Goal: Task Accomplishment & Management: Manage account settings

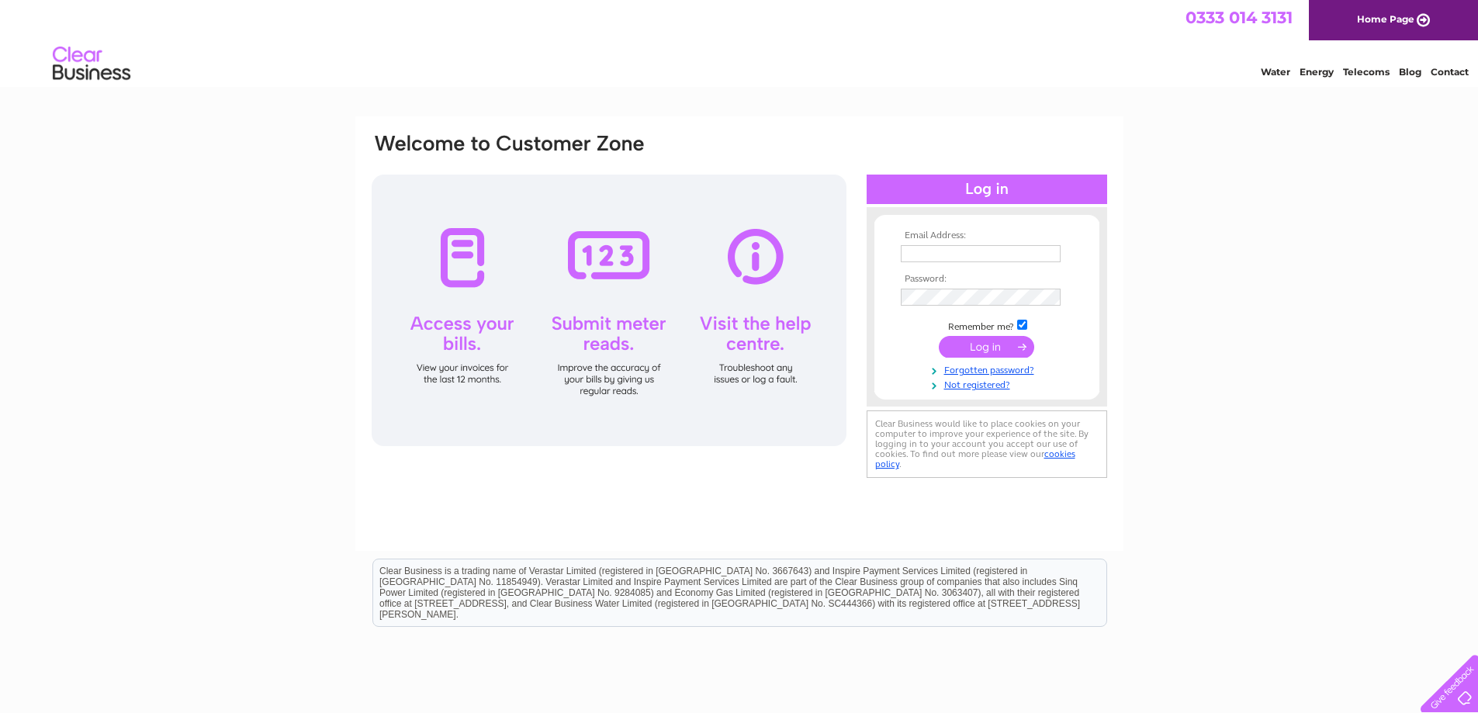
type input "invoices@kbbathrooms.co.uk"
click at [1006, 346] on input "submit" at bounding box center [986, 347] width 95 height 22
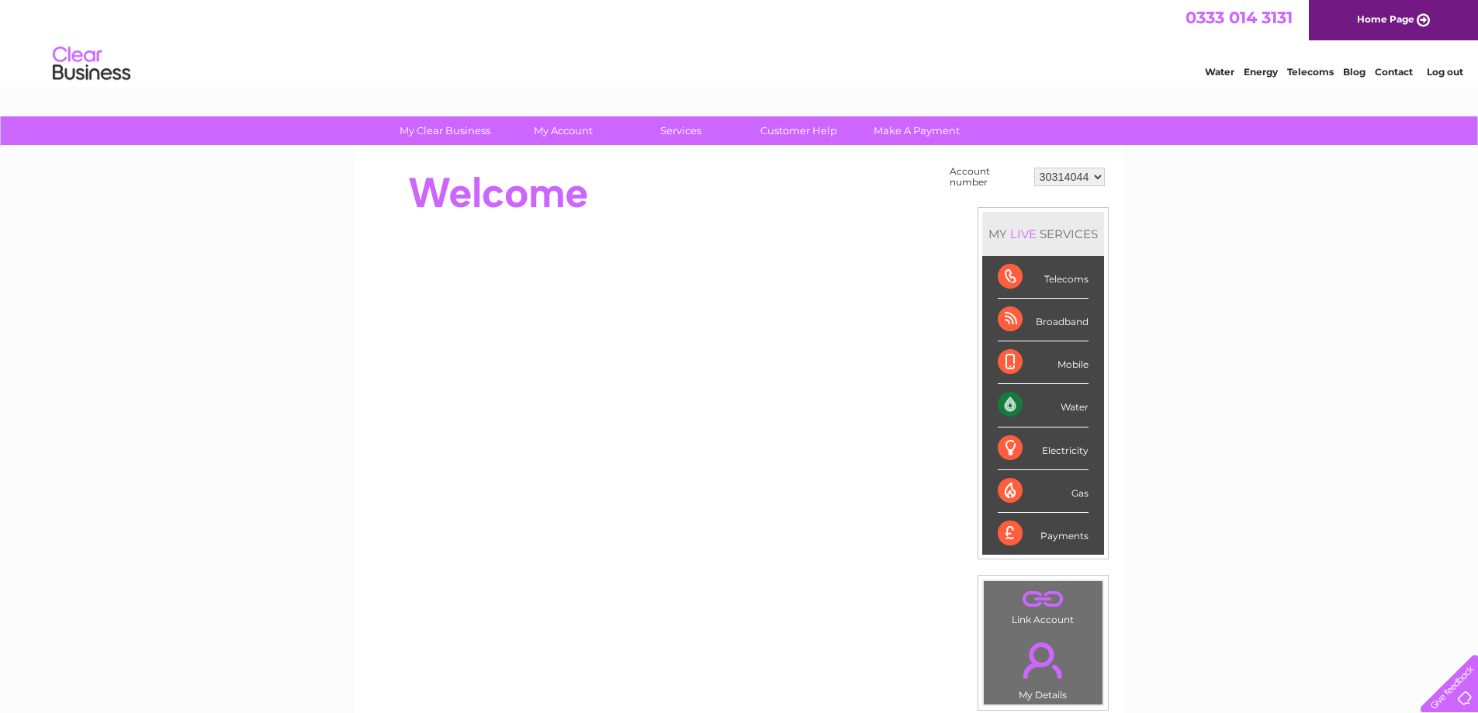
click at [1099, 173] on select "30314044 30324301" at bounding box center [1069, 177] width 71 height 19
select select "30324301"
click at [1034, 168] on select "30314044 30324301" at bounding box center [1069, 177] width 71 height 19
click at [1099, 177] on select "30314044 30324301" at bounding box center [1069, 177] width 71 height 19
click at [1172, 368] on div "My Clear Business Login Details My Details My Preferences Link Account My Accou…" at bounding box center [739, 553] width 1478 height 875
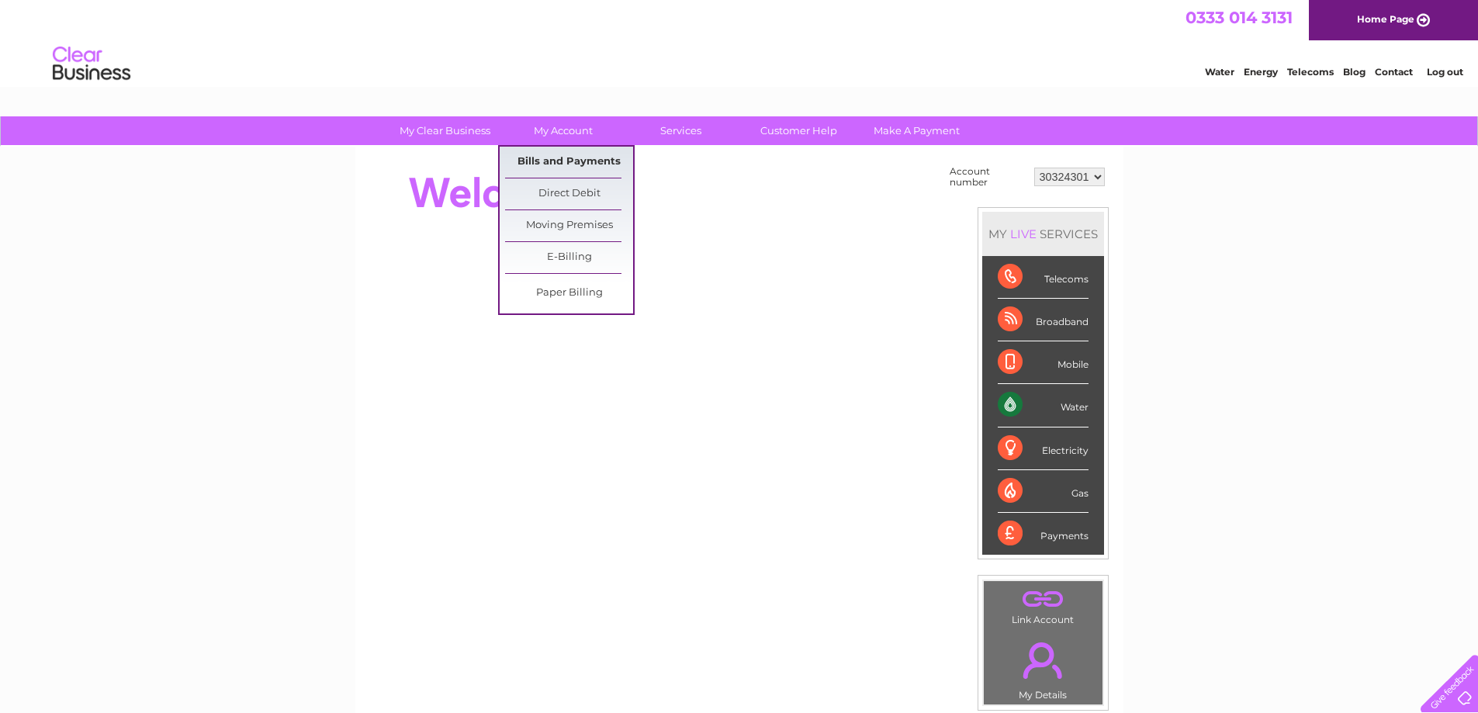
click at [566, 162] on link "Bills and Payments" at bounding box center [569, 162] width 128 height 31
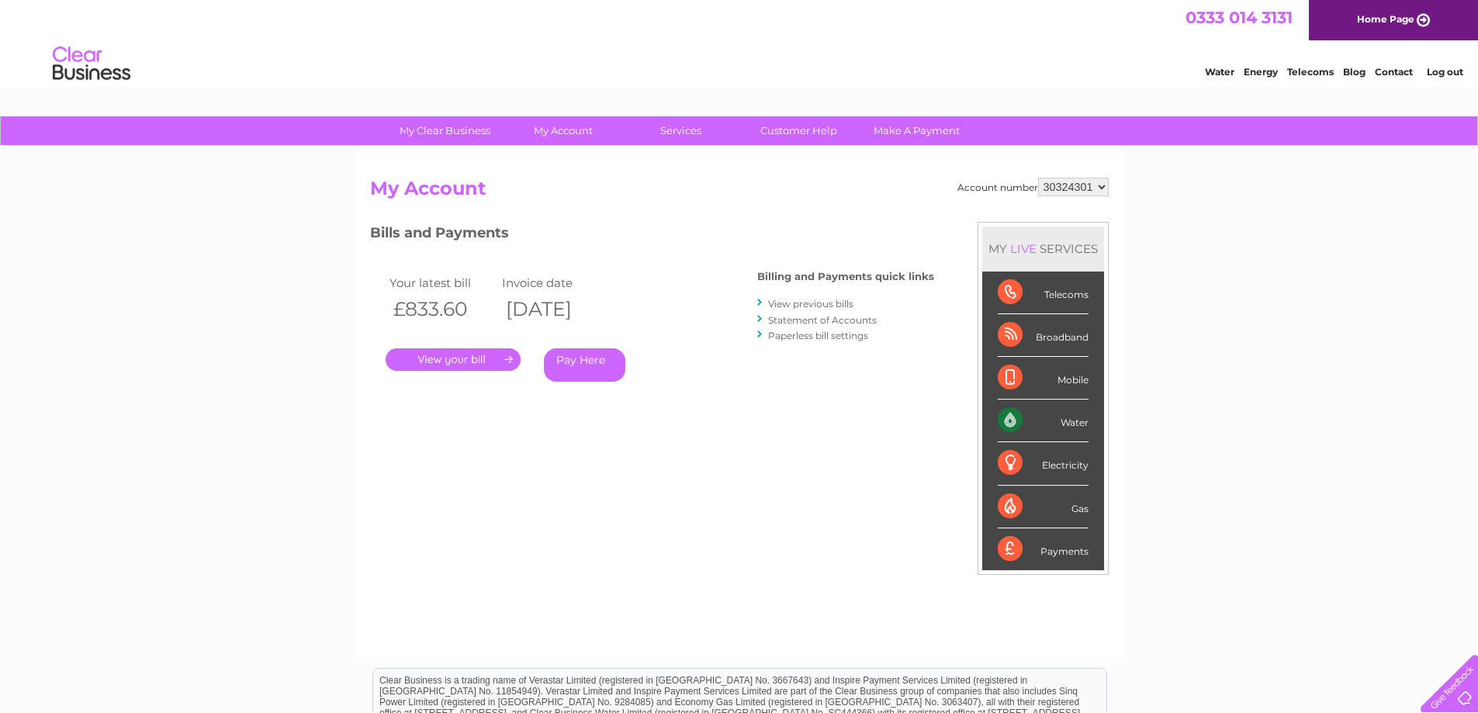
click at [1100, 187] on select "30314044 30324301" at bounding box center [1073, 187] width 71 height 19
select select "30314044"
click at [1038, 178] on select "30314044 30324301" at bounding box center [1073, 187] width 71 height 19
click at [1103, 188] on select "30314044 30324301" at bounding box center [1073, 187] width 71 height 19
select select "30324301"
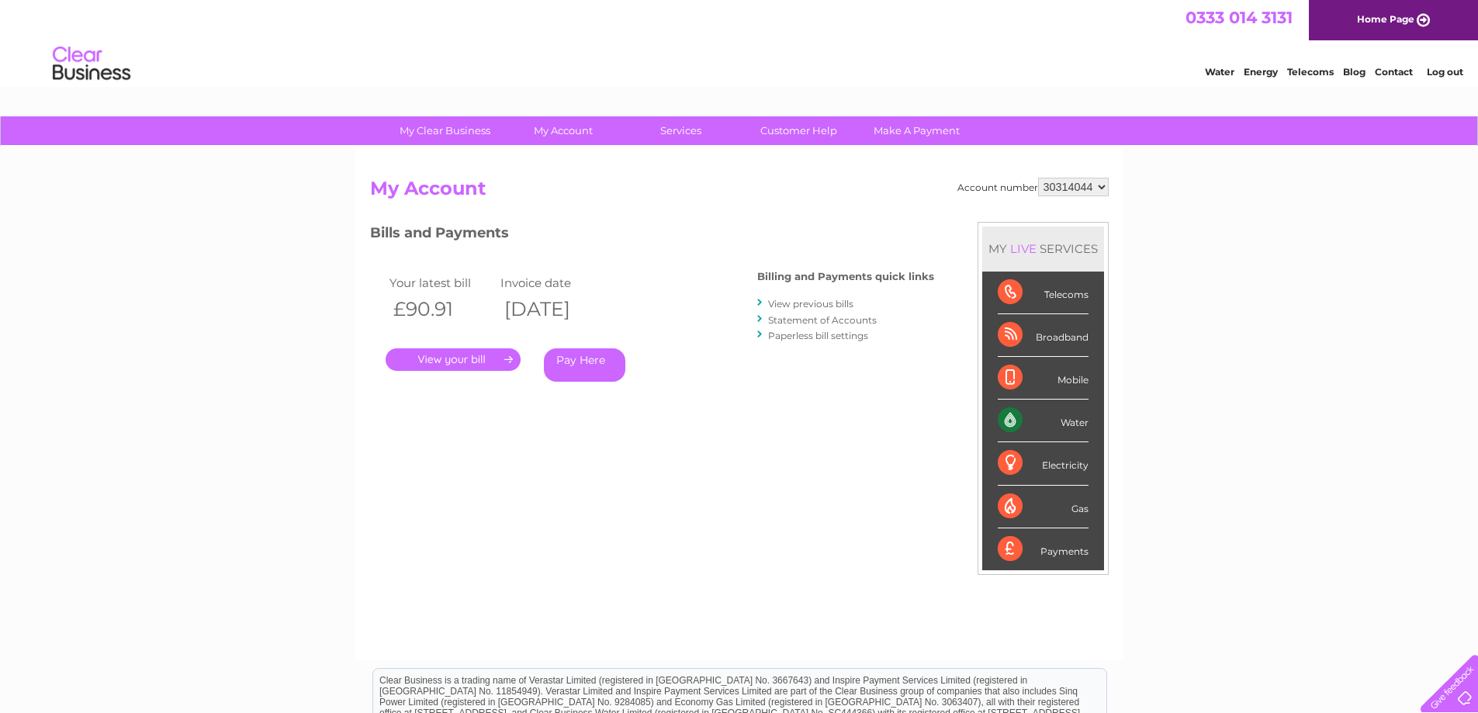
click at [1038, 178] on select "30314044 30324301" at bounding box center [1073, 187] width 71 height 19
click at [476, 364] on link "." at bounding box center [453, 359] width 135 height 23
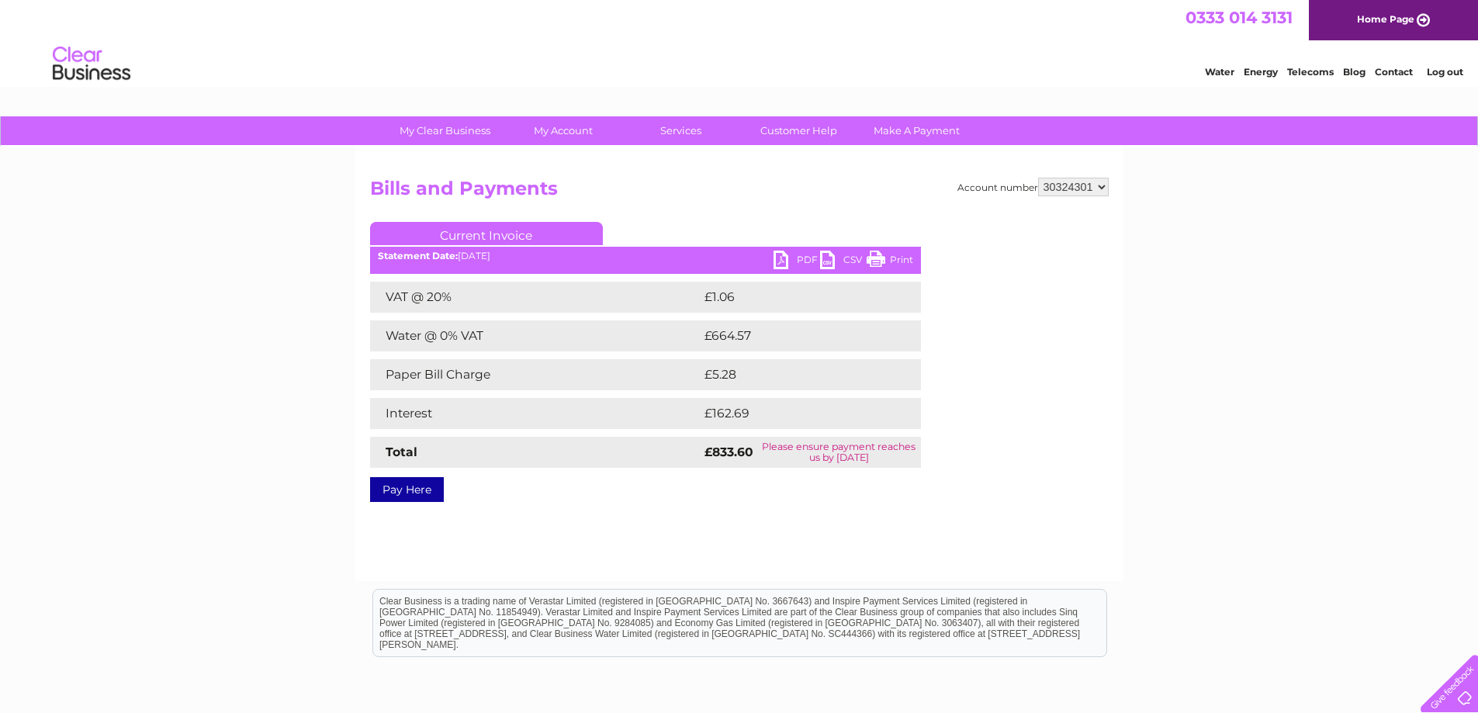
click at [794, 264] on link "PDF" at bounding box center [797, 262] width 47 height 23
click at [1096, 183] on select "30314044 30324301" at bounding box center [1073, 187] width 71 height 19
select select "30314044"
click at [1038, 178] on select "30314044 30324301" at bounding box center [1073, 187] width 71 height 19
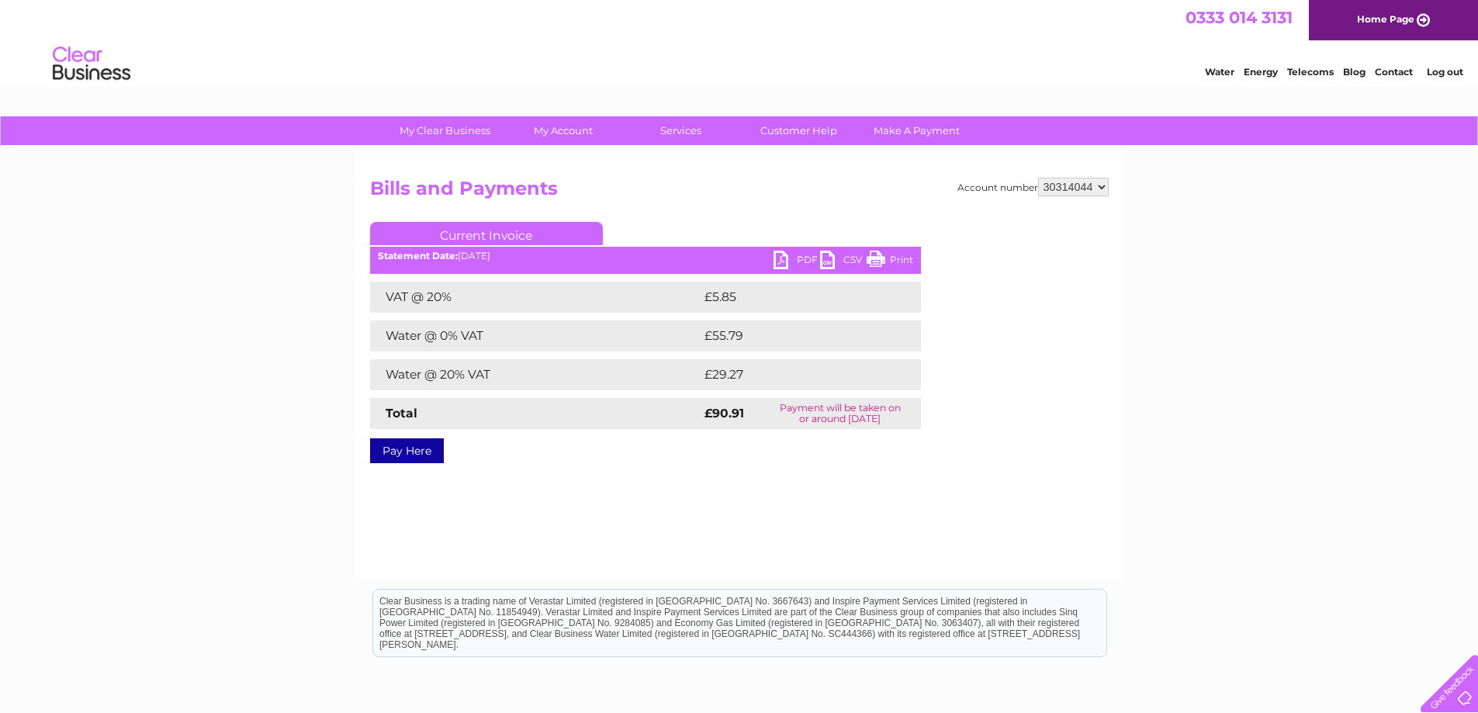
click at [784, 265] on link "PDF" at bounding box center [797, 262] width 47 height 23
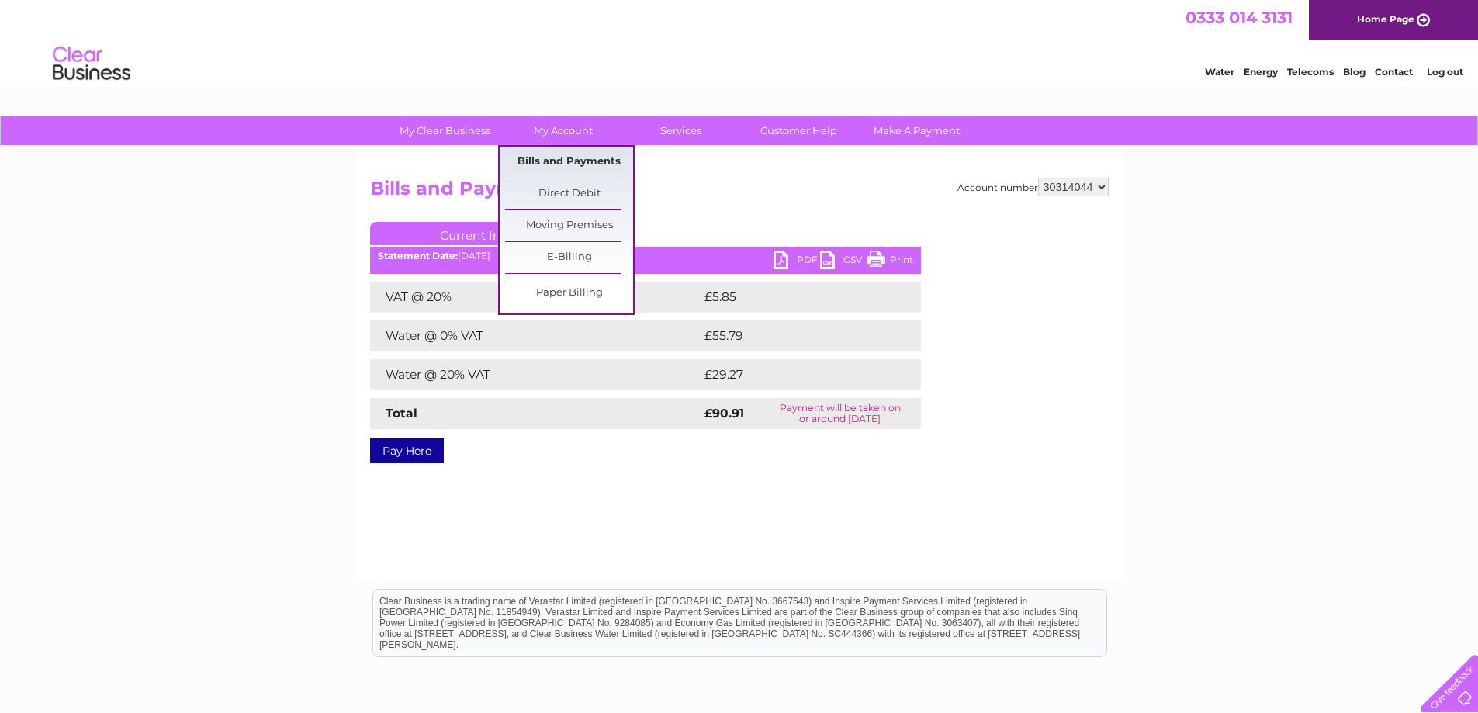
click at [563, 158] on link "Bills and Payments" at bounding box center [569, 162] width 128 height 31
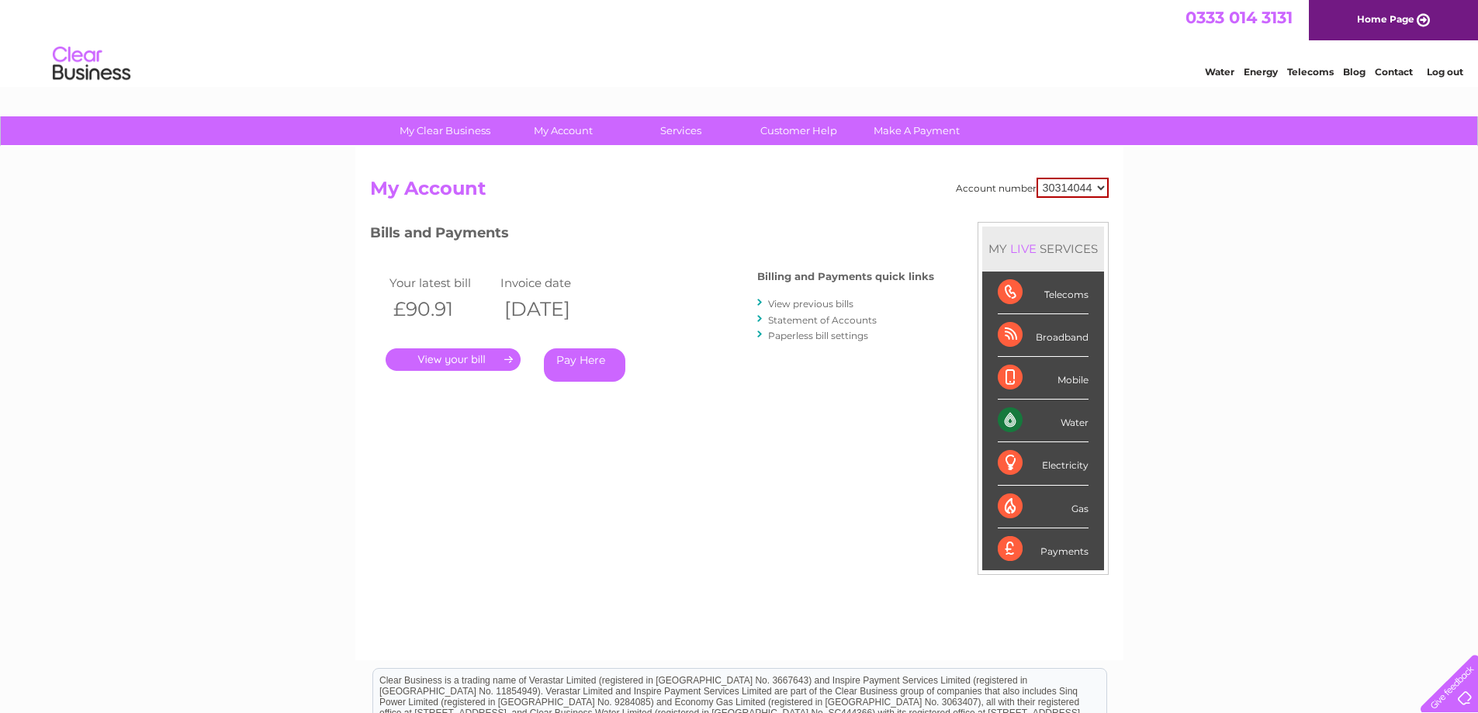
click at [809, 303] on link "View previous bills" at bounding box center [810, 304] width 85 height 12
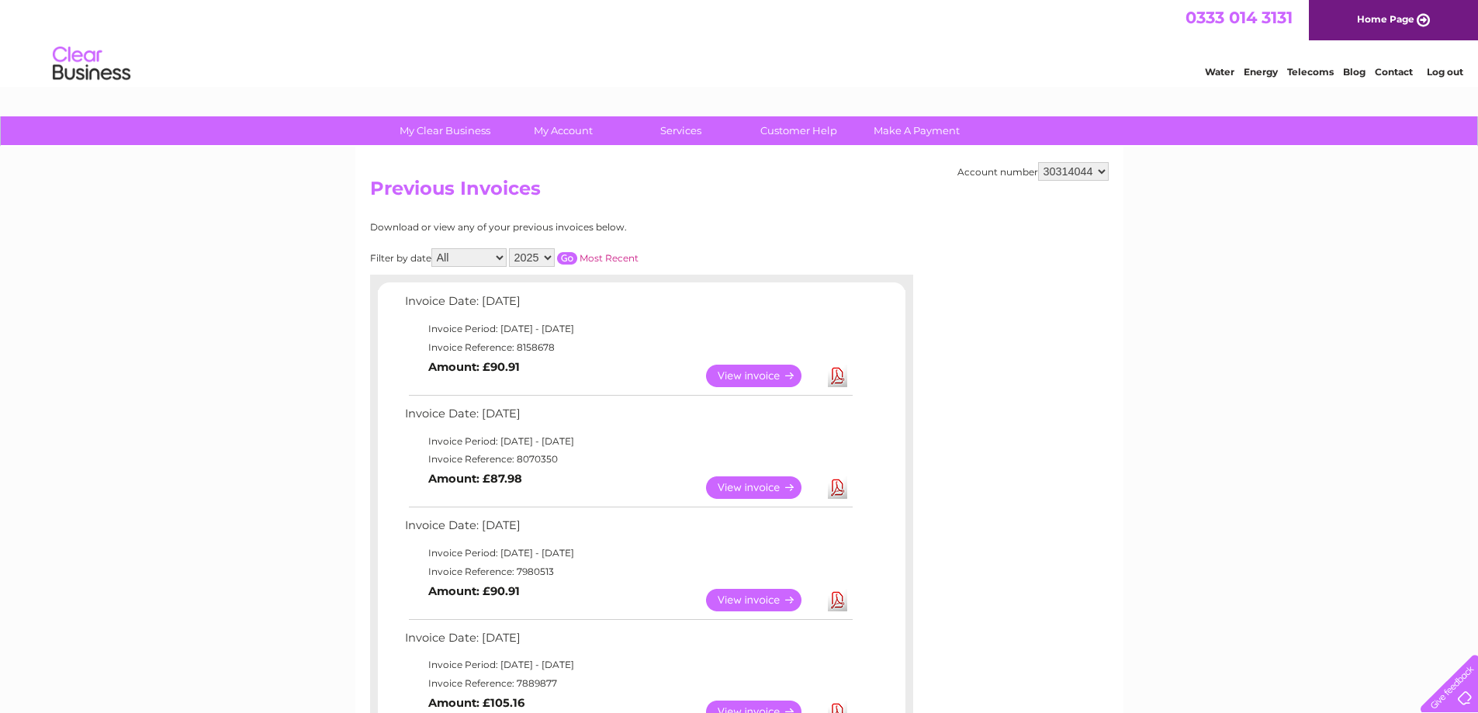
click at [1097, 170] on select "30314044 30324301" at bounding box center [1073, 171] width 71 height 19
select select "30324301"
click at [1038, 162] on select "30314044 30324301" at bounding box center [1073, 171] width 71 height 19
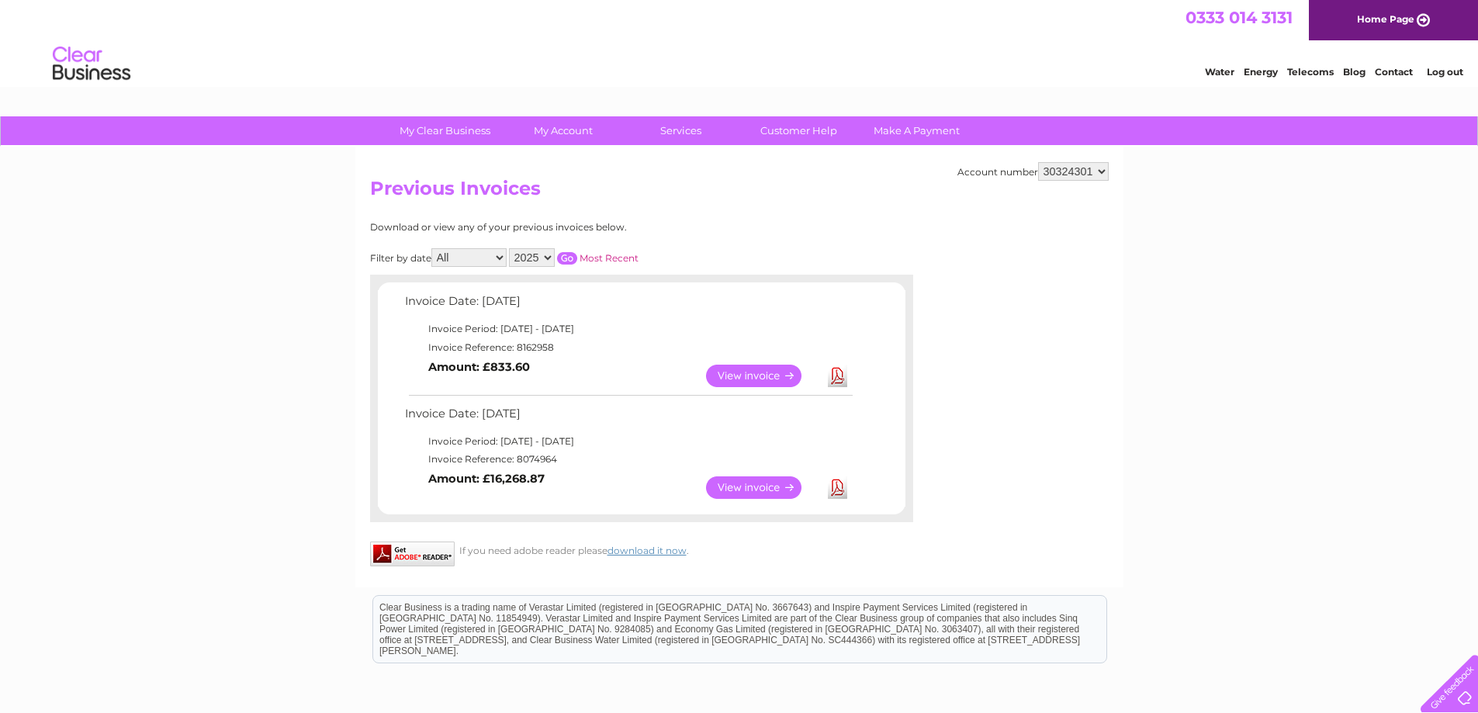
click at [767, 491] on link "View" at bounding box center [763, 487] width 114 height 23
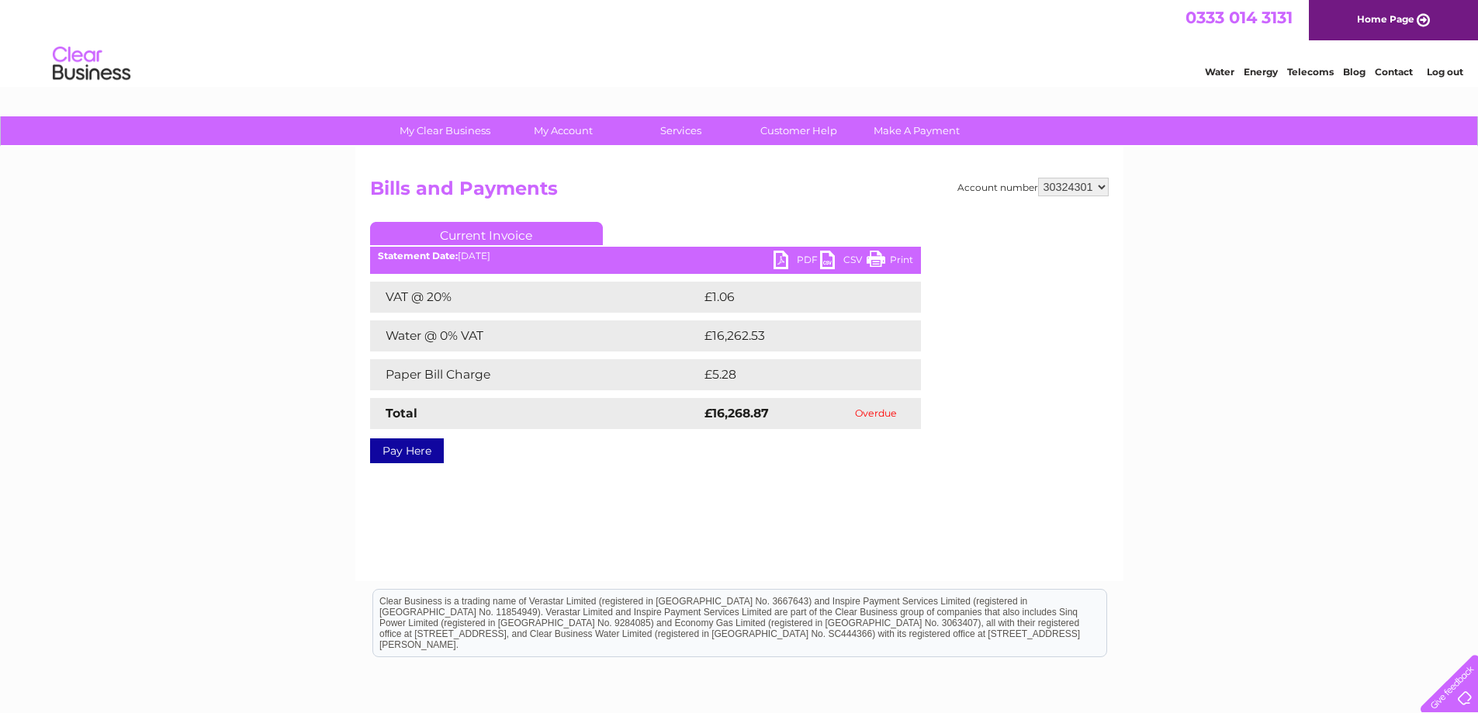
click at [774, 255] on link "PDF" at bounding box center [797, 262] width 47 height 23
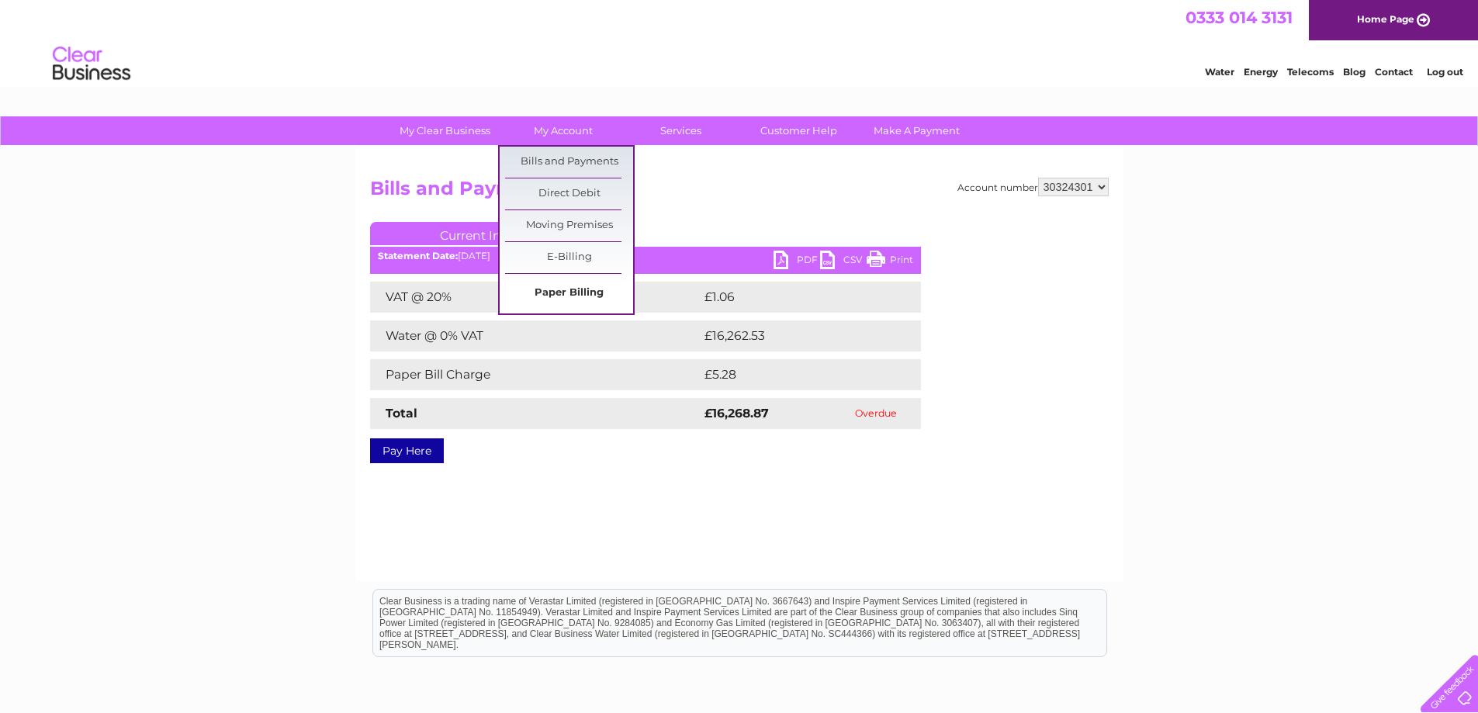
click at [559, 293] on link "Paper Billing" at bounding box center [569, 293] width 128 height 31
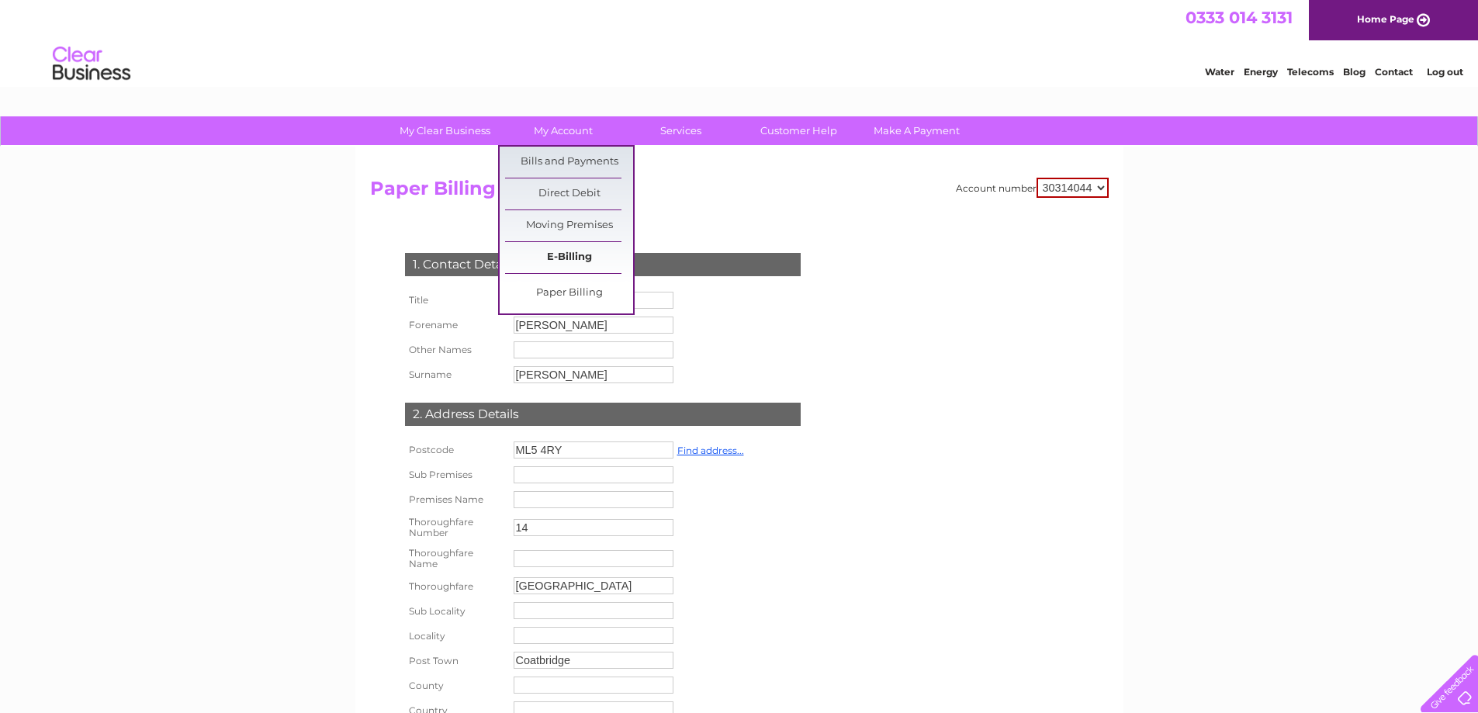
click at [559, 259] on link "E-Billing" at bounding box center [569, 257] width 128 height 31
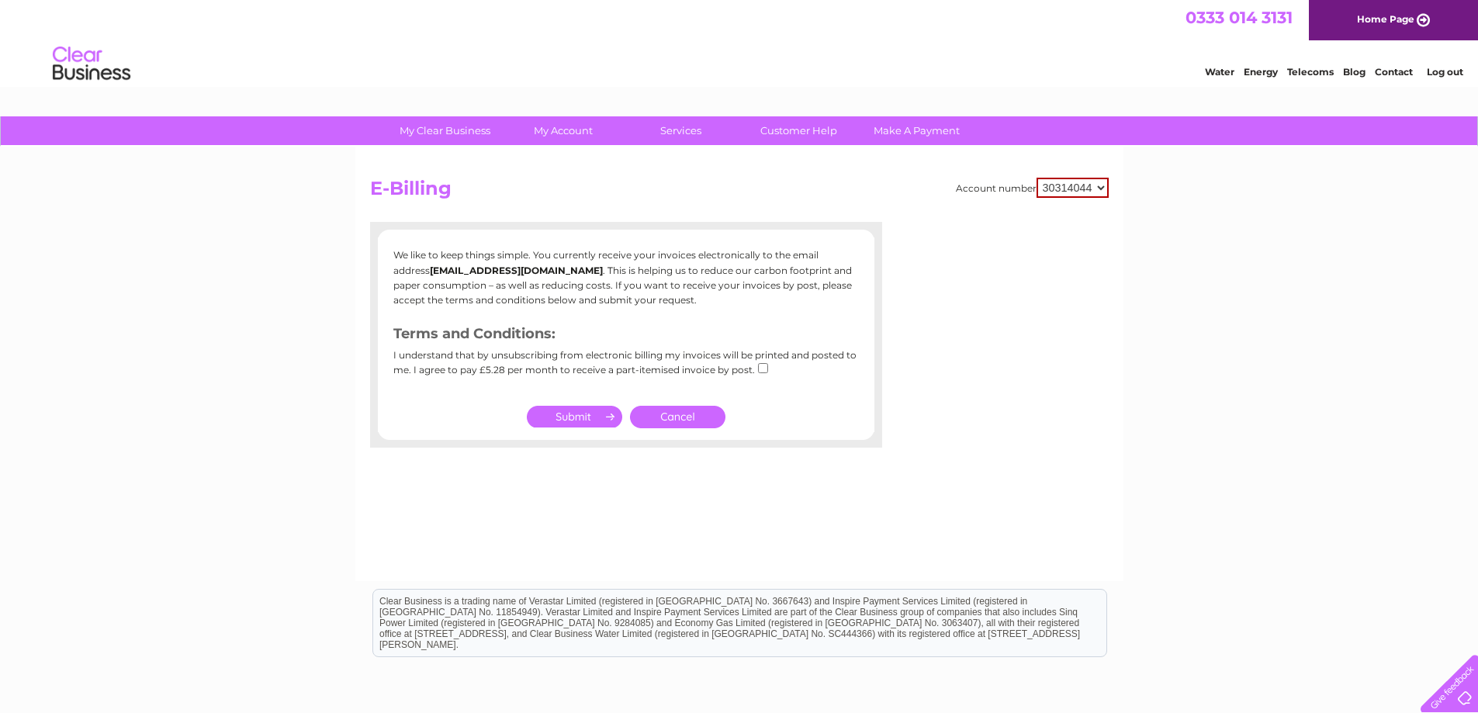
click at [567, 417] on input "submit" at bounding box center [574, 417] width 95 height 22
click at [759, 368] on input "checkbox" at bounding box center [763, 368] width 10 height 10
checkbox input "true"
click at [581, 417] on input "submit" at bounding box center [574, 417] width 95 height 22
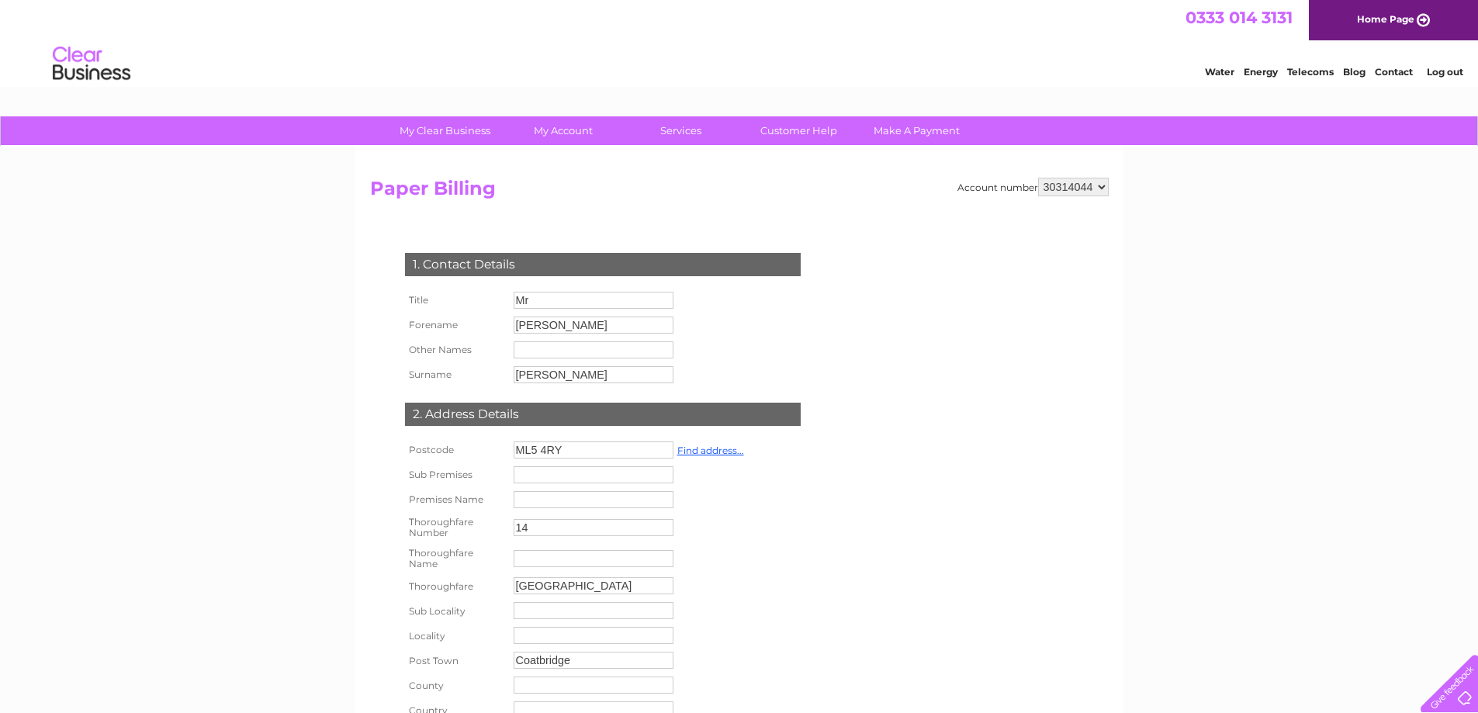
click at [1103, 182] on select "30314044 30324301" at bounding box center [1073, 187] width 71 height 19
select select "30324301"
click at [1038, 178] on select "30314044 30324301" at bounding box center [1073, 187] width 71 height 19
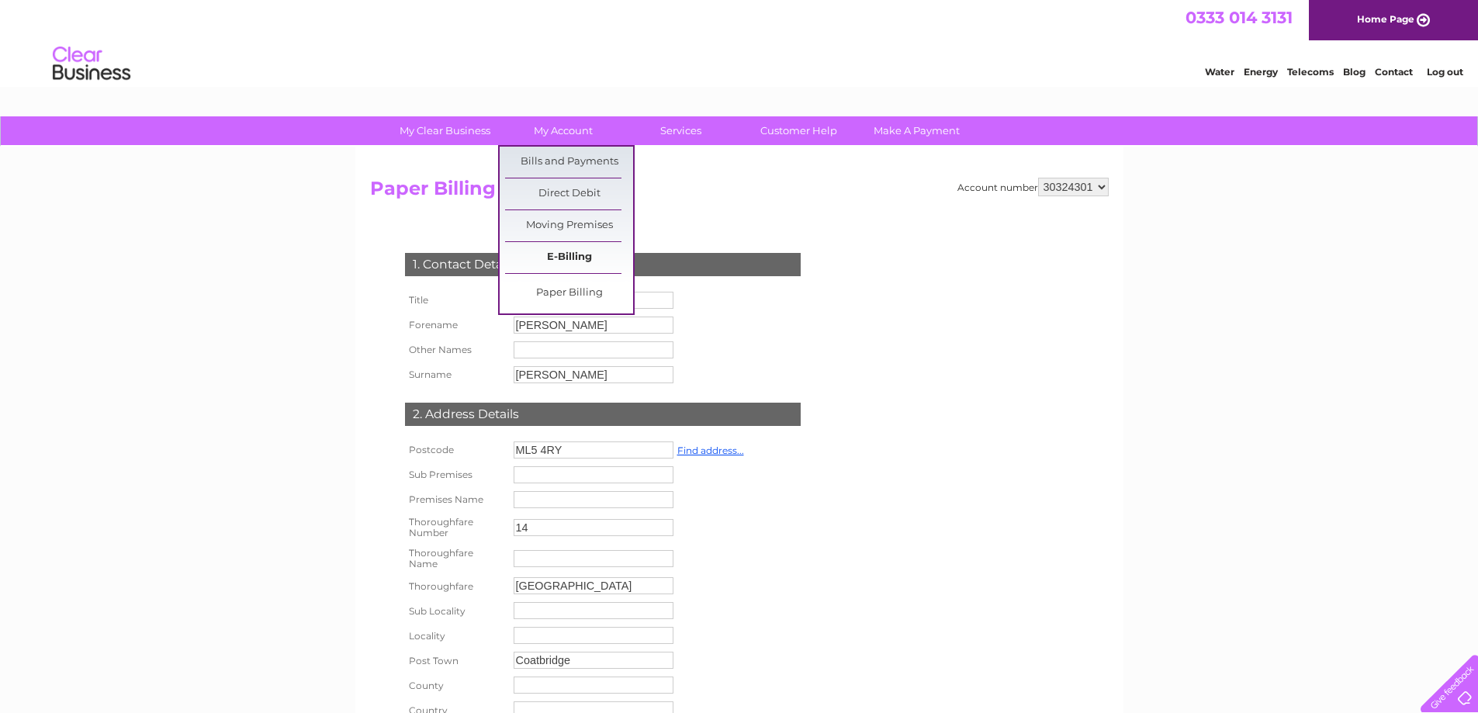
click at [572, 259] on link "E-Billing" at bounding box center [569, 257] width 128 height 31
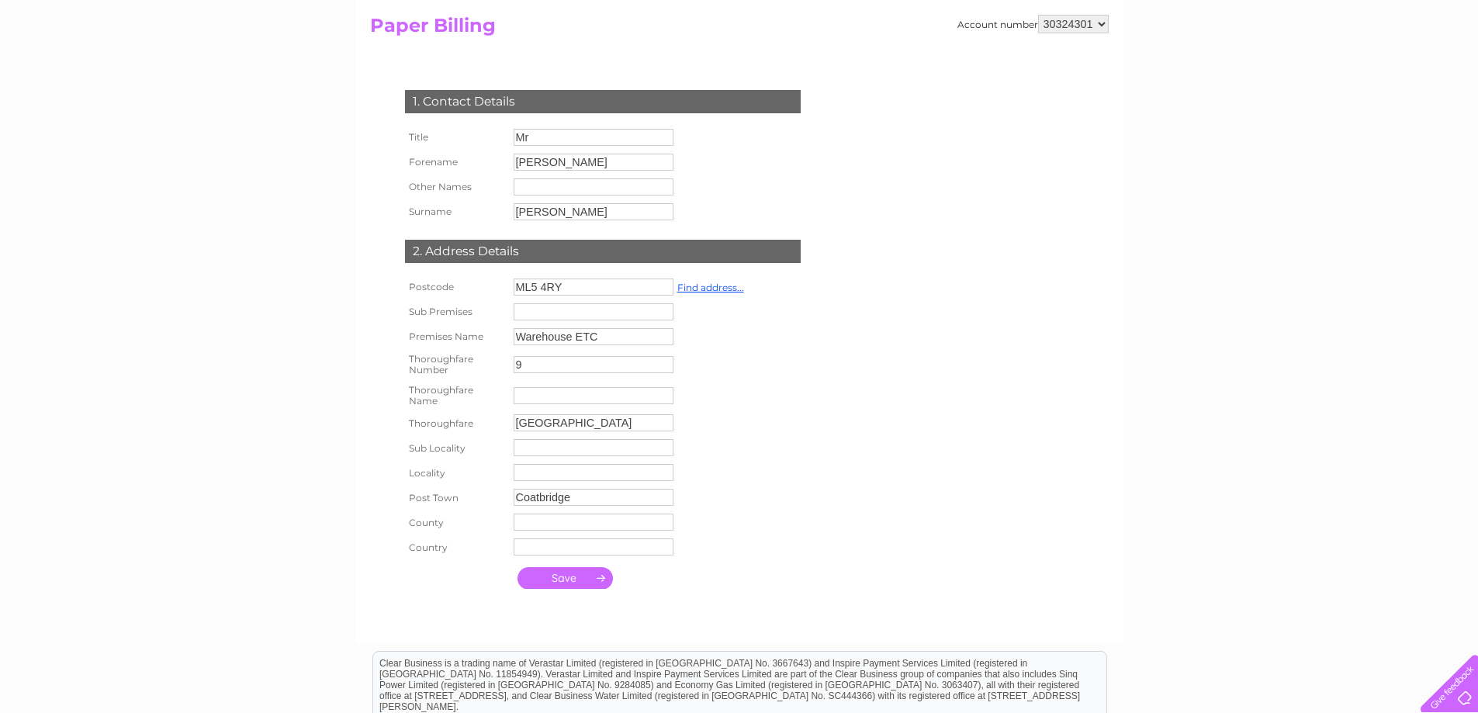
scroll to position [78, 0]
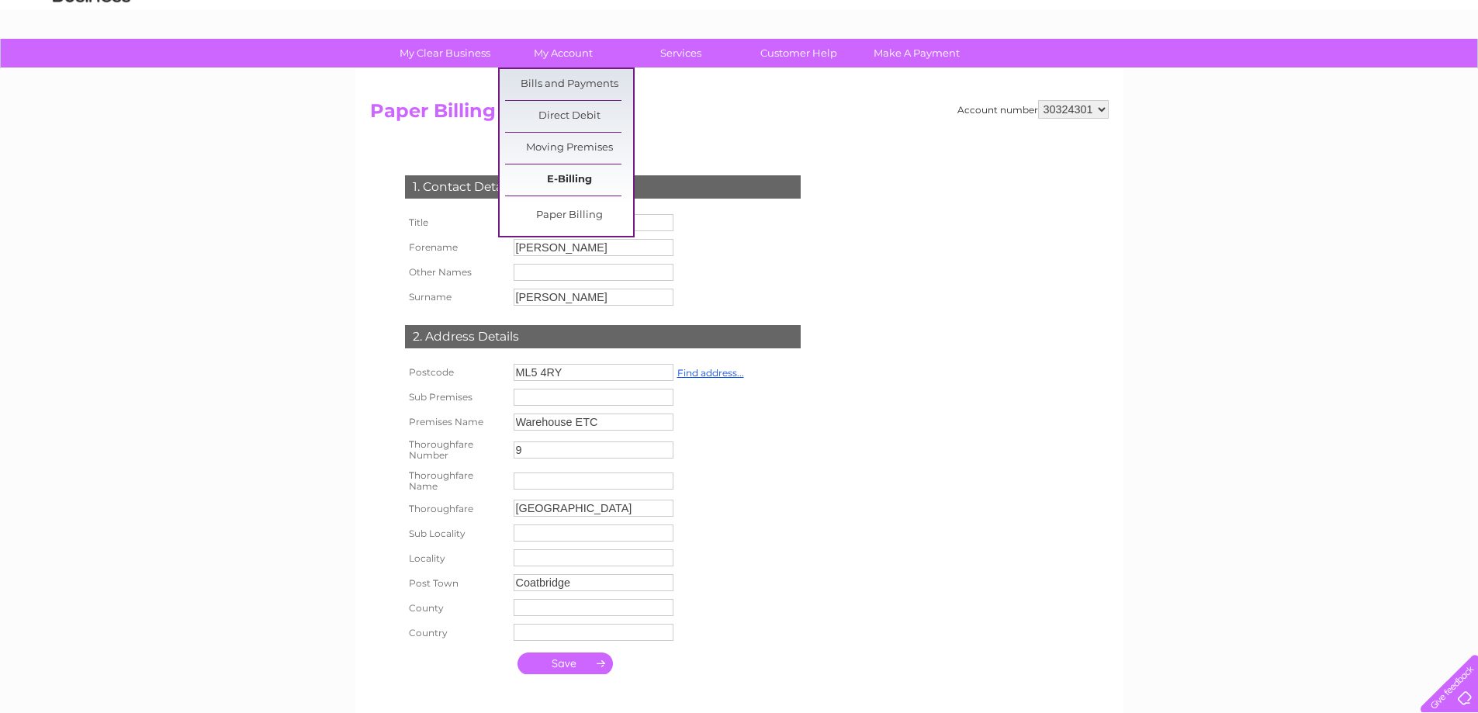
click at [553, 174] on link "E-Billing" at bounding box center [569, 179] width 128 height 31
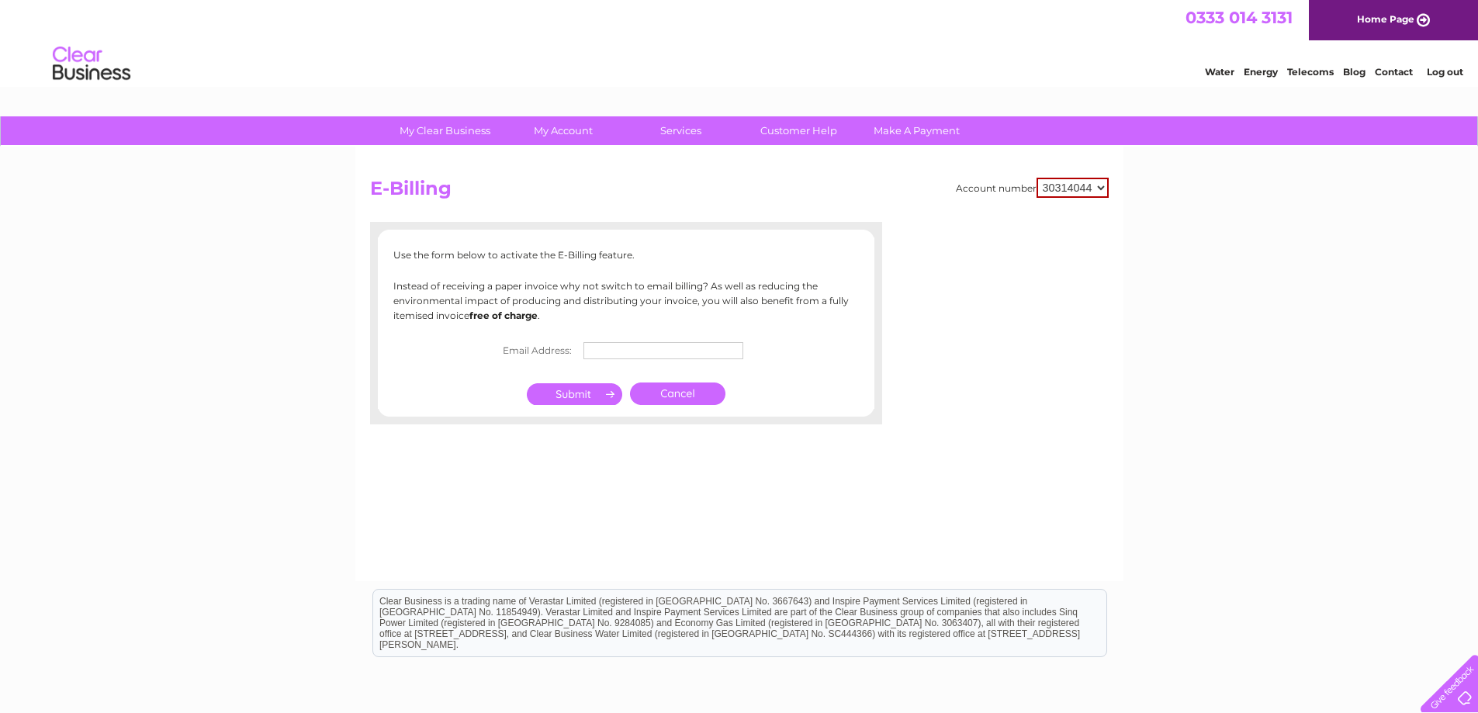
click at [1104, 187] on select "30314044 30324301" at bounding box center [1073, 188] width 72 height 20
select select "30324301"
click at [1037, 178] on select "30314044 30324301" at bounding box center [1073, 188] width 72 height 20
click at [615, 352] on input "text" at bounding box center [664, 351] width 161 height 19
type input "[EMAIL_ADDRESS][DOMAIN_NAME]"
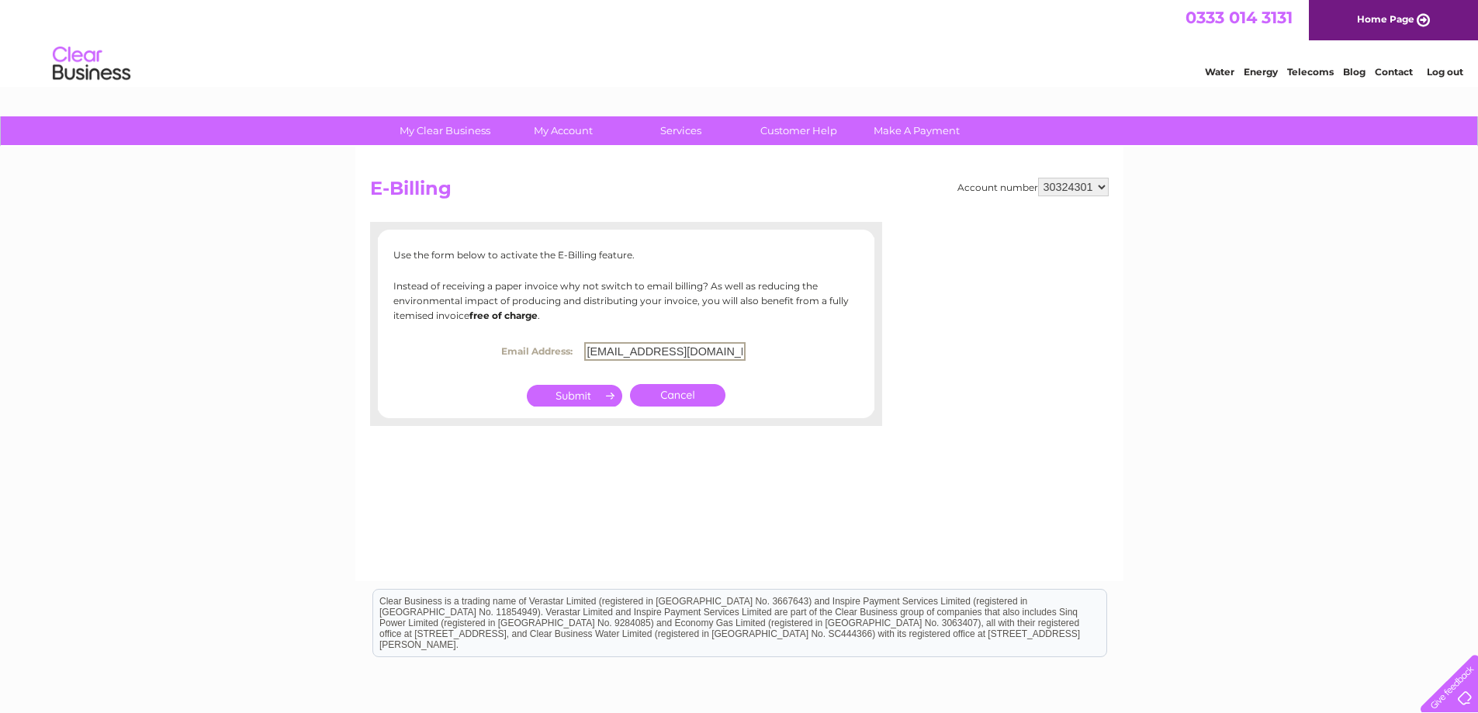
click at [580, 393] on input "submit" at bounding box center [574, 396] width 95 height 22
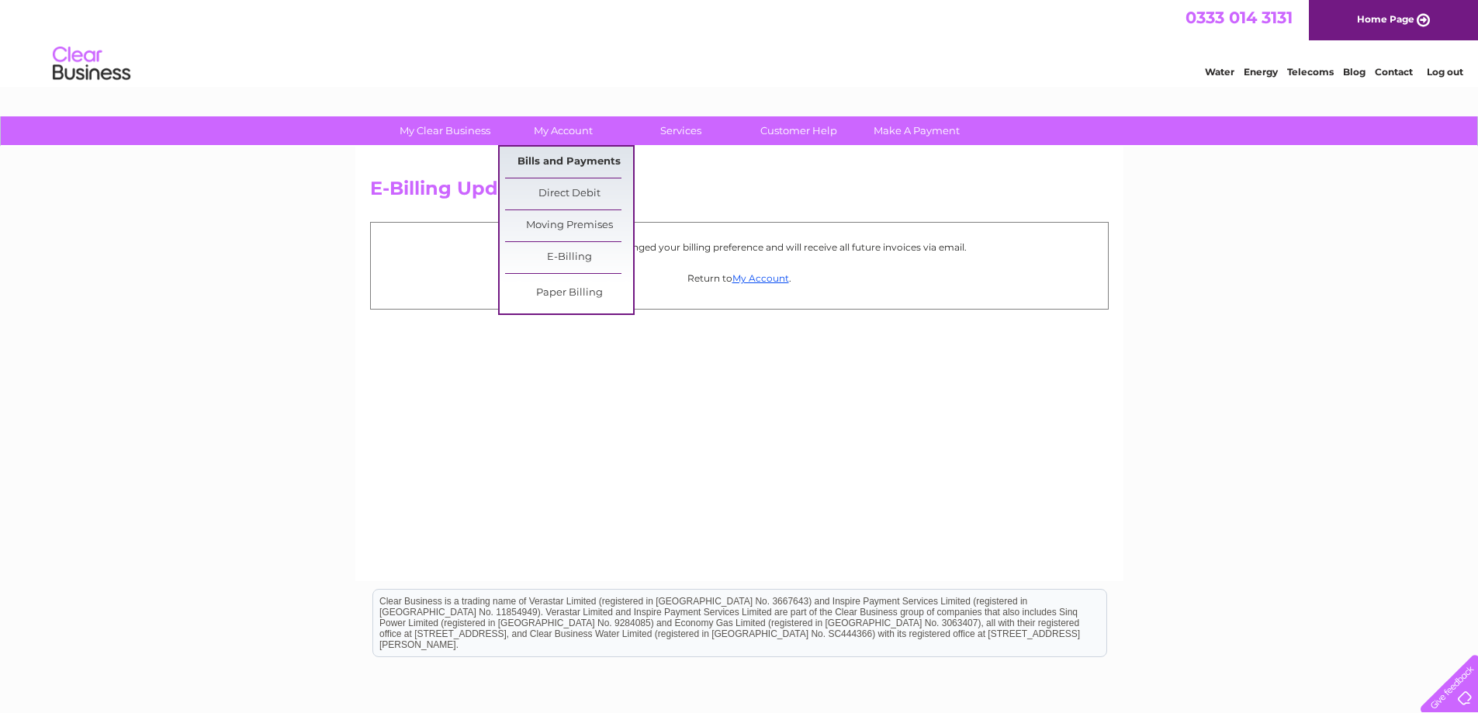
click at [551, 163] on link "Bills and Payments" at bounding box center [569, 162] width 128 height 31
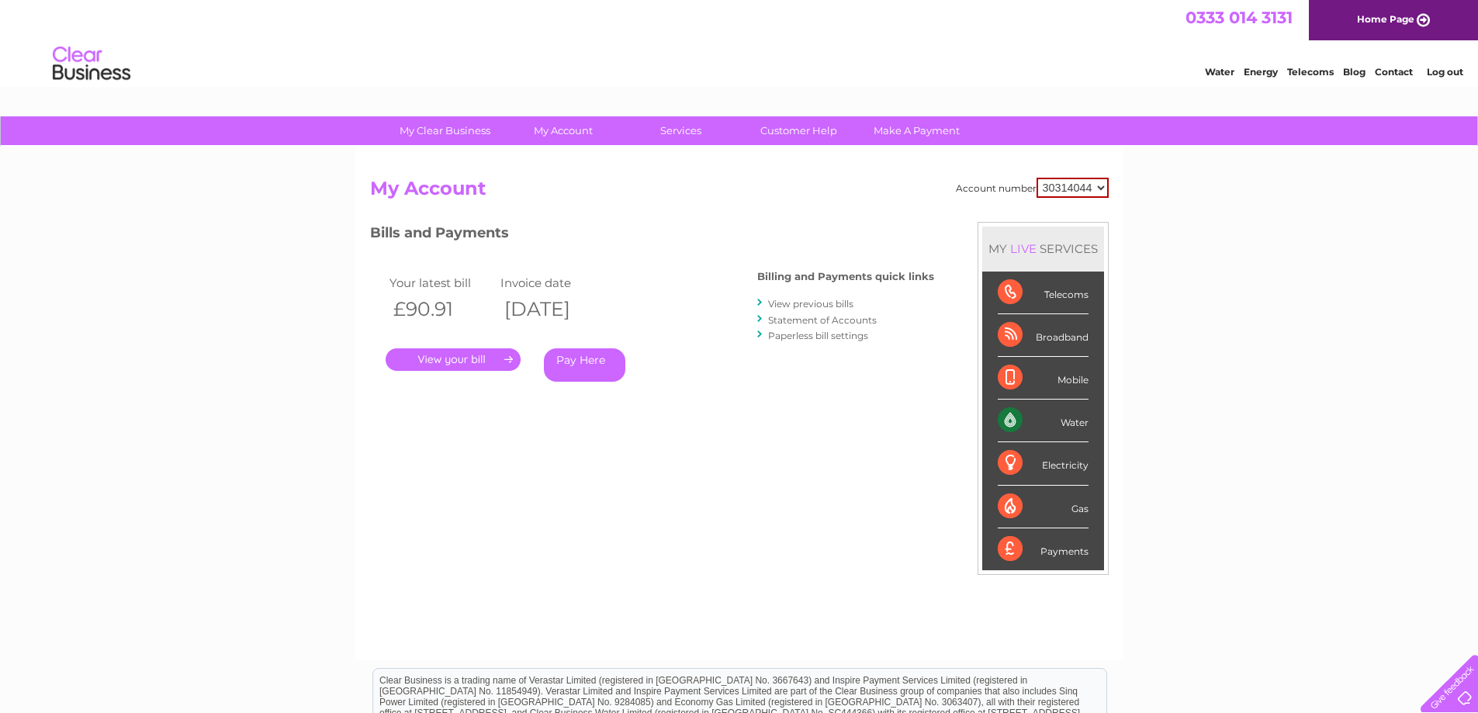
click at [1100, 191] on select "30314044 30324301" at bounding box center [1073, 188] width 72 height 20
select select "30324301"
click at [1037, 178] on select "30314044 30324301" at bounding box center [1073, 188] width 72 height 20
